Goal: Ask a question

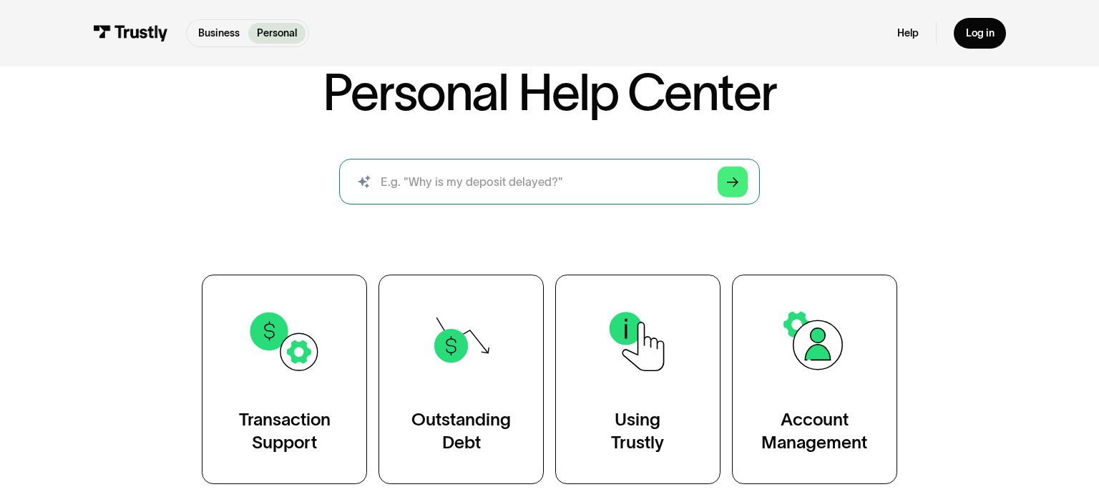
scroll to position [66, 0]
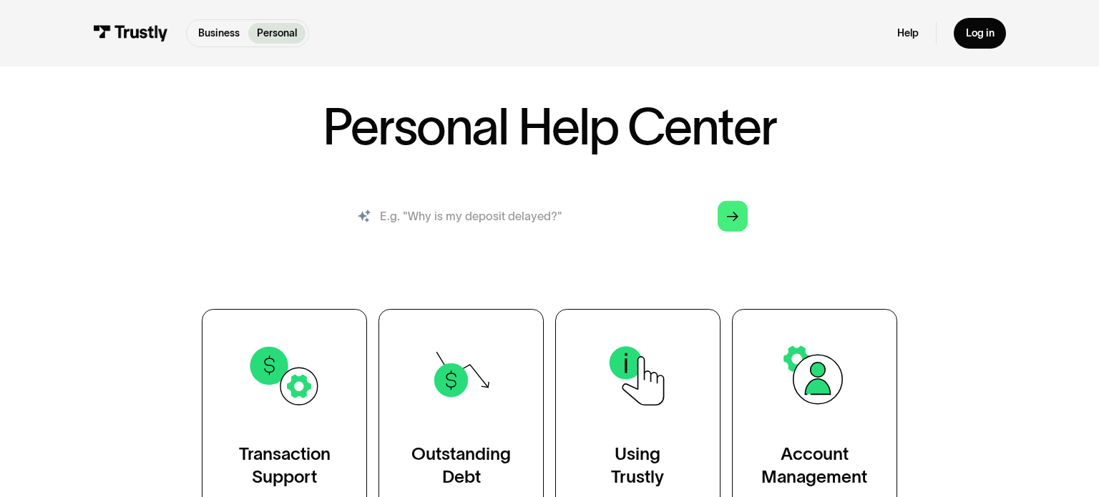
click at [602, 208] on input "search" at bounding box center [549, 216] width 420 height 47
type input "is chime or PayPal accepted as my bank"
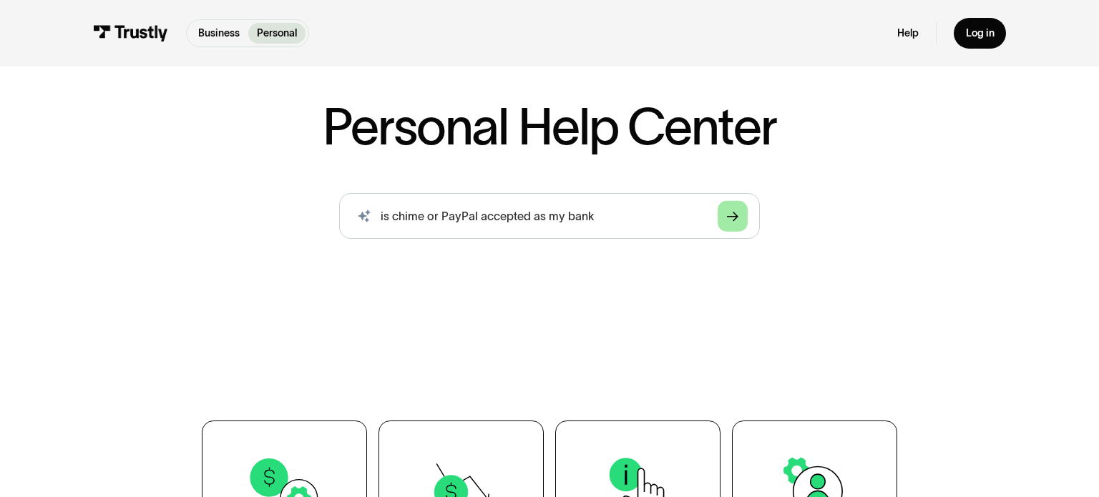
click at [730, 221] on icon "Arrow Right" at bounding box center [732, 217] width 11 height 12
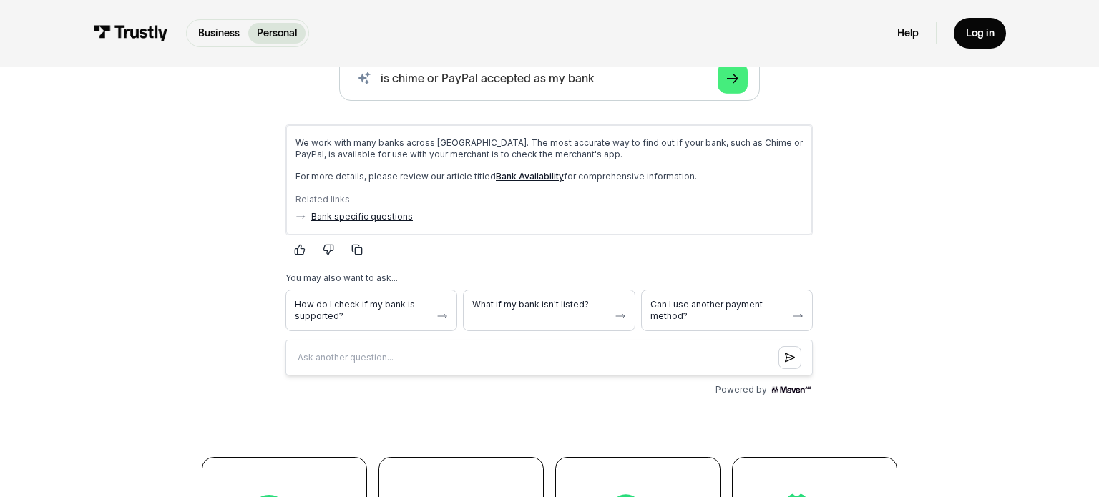
scroll to position [220, 0]
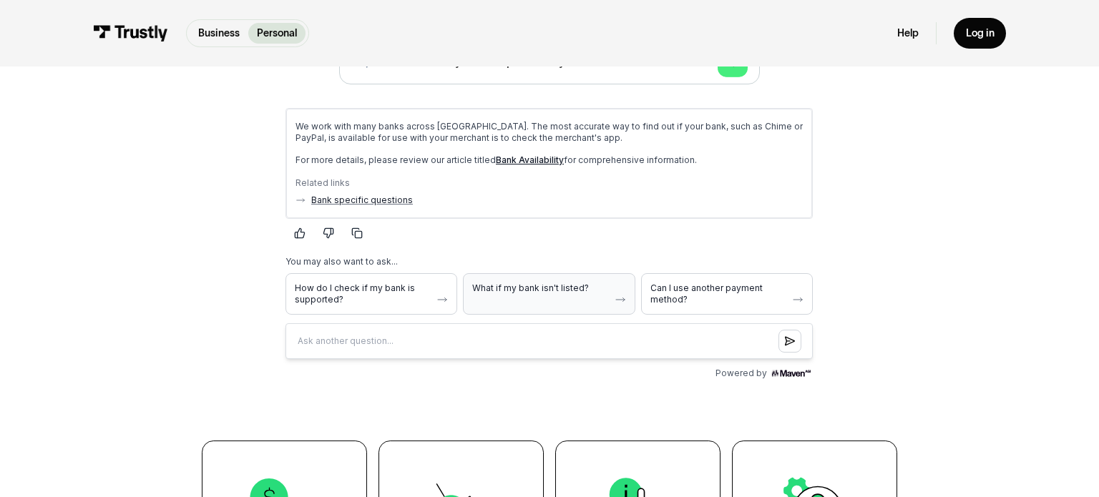
click at [532, 298] on button "What if my bank isn't listed?" at bounding box center [549, 294] width 172 height 42
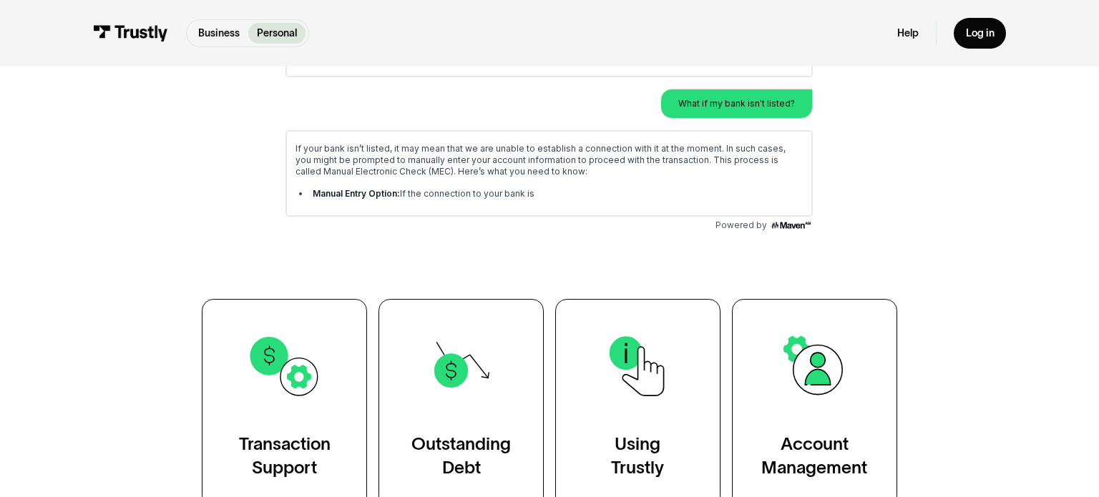
scroll to position [369, 0]
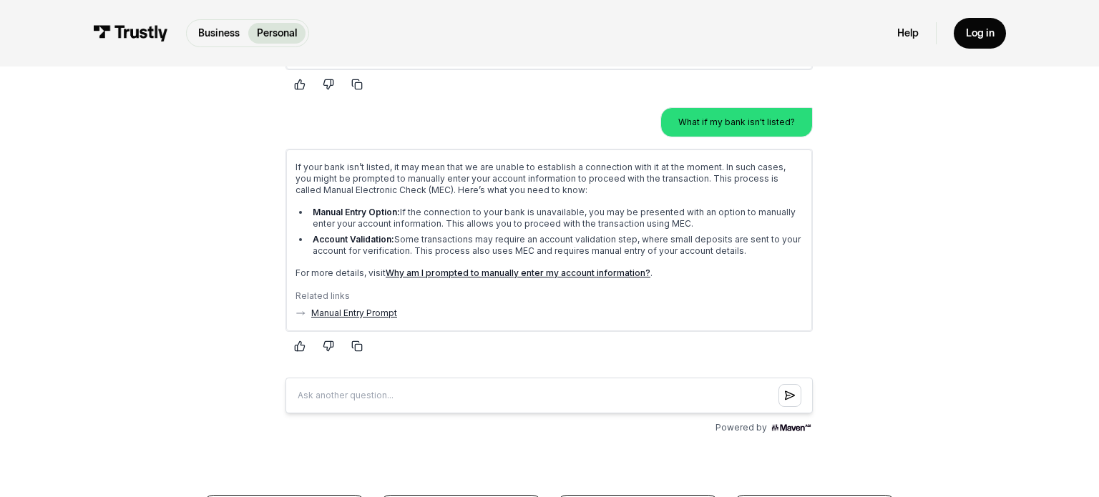
click at [364, 312] on link "Manual Entry Prompt" at bounding box center [354, 313] width 86 height 11
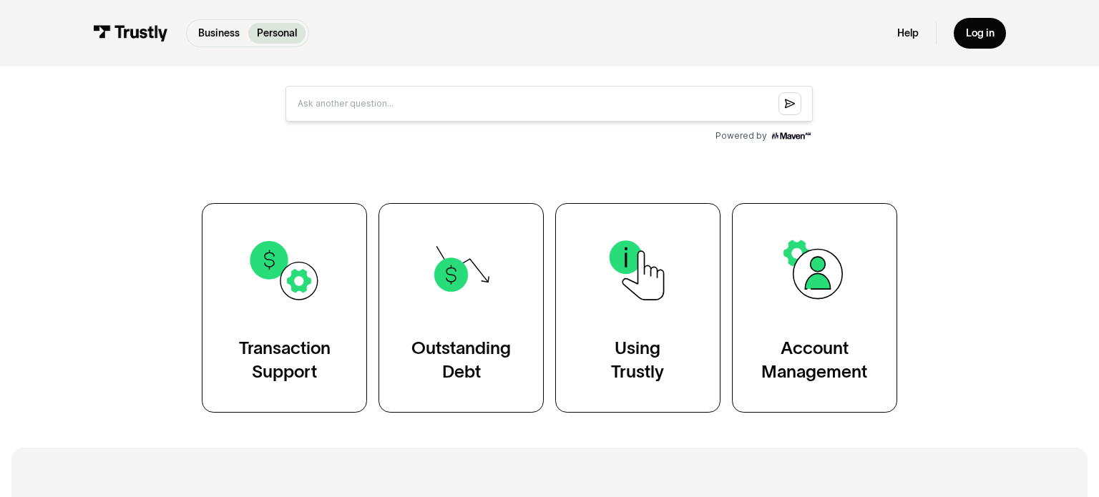
scroll to position [660, 0]
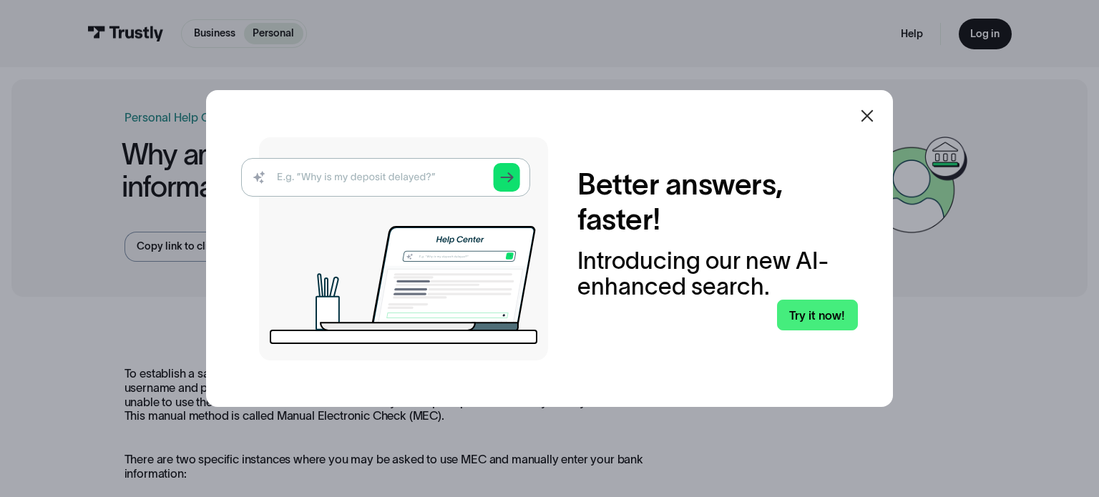
click at [866, 117] on icon at bounding box center [868, 115] width 12 height 12
